Goal: Navigation & Orientation: Find specific page/section

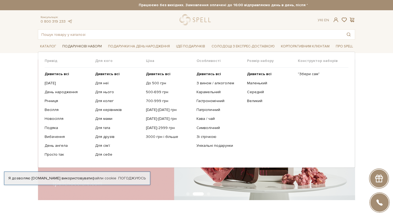
click at [85, 47] on span "Подарункові набори" at bounding box center [82, 46] width 44 height 8
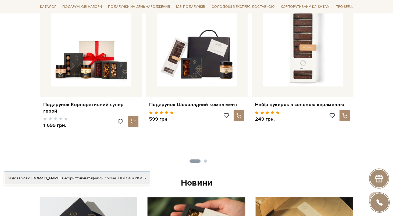
scroll to position [243, 0]
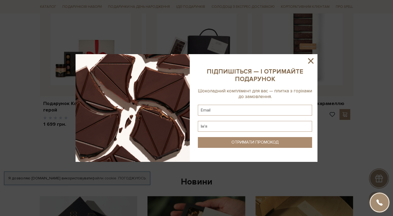
click at [311, 61] on icon at bounding box center [310, 60] width 5 height 5
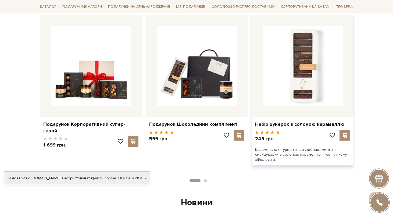
scroll to position [224, 0]
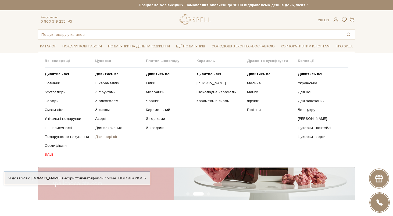
click at [107, 137] on link "Діскавері кіт" at bounding box center [118, 136] width 46 height 5
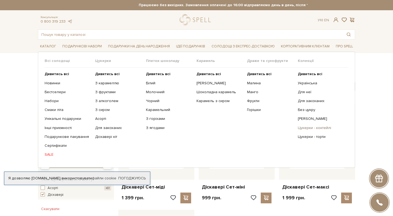
click at [316, 128] on link "Цукерки - коктейлі" at bounding box center [321, 127] width 46 height 5
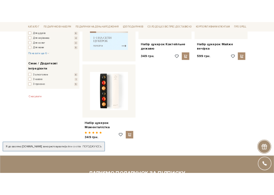
scroll to position [268, 0]
